Goal: Find specific page/section: Find specific page/section

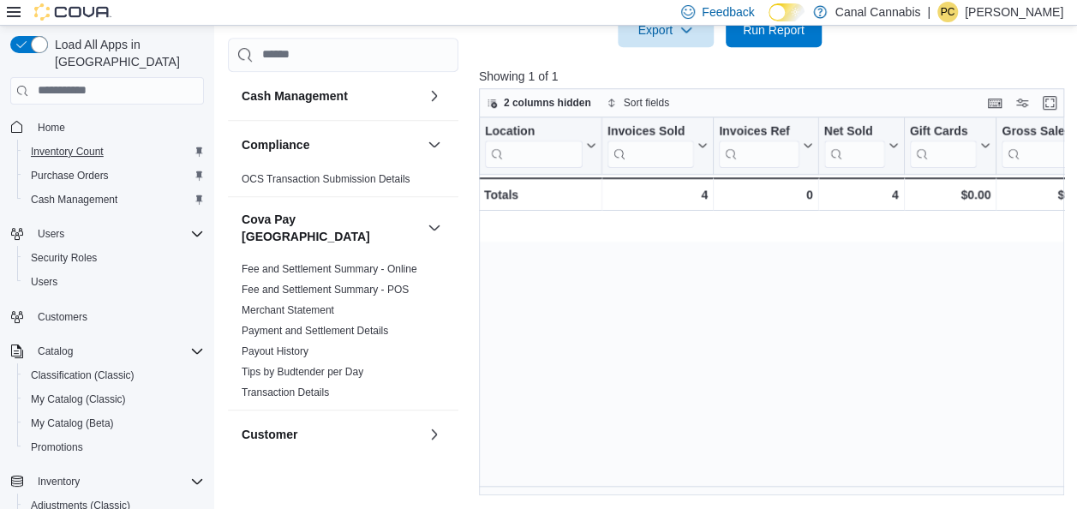
scroll to position [0, 1930]
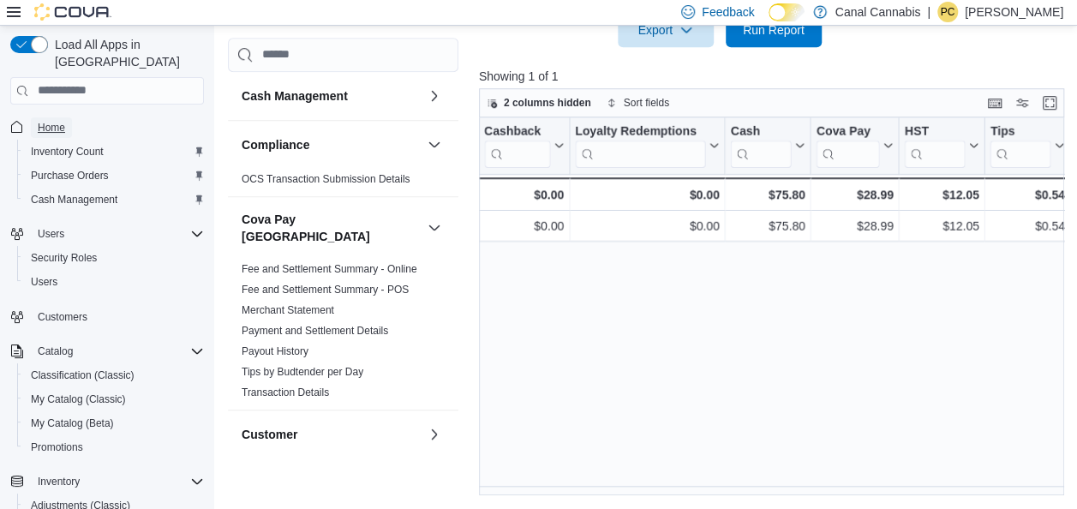
click at [51, 121] on span "Home" at bounding box center [51, 128] width 27 height 14
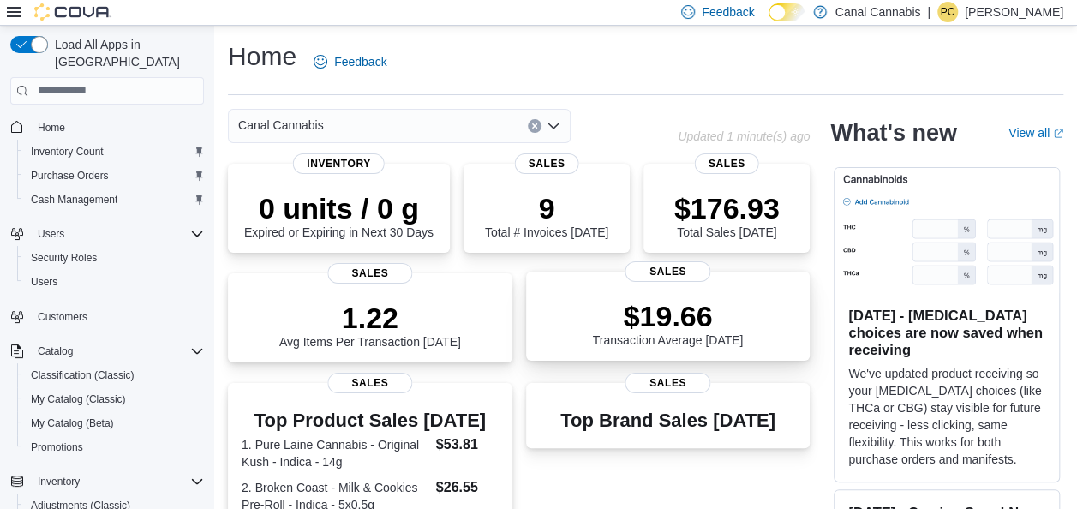
click at [687, 329] on p "$19.66" at bounding box center [668, 316] width 151 height 34
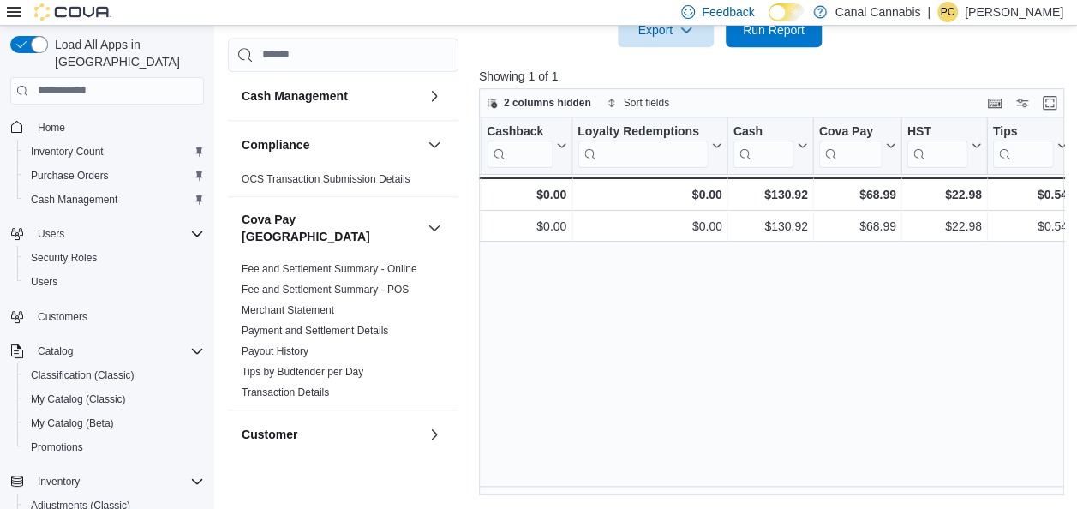
scroll to position [0, 1930]
